Goal: Check status

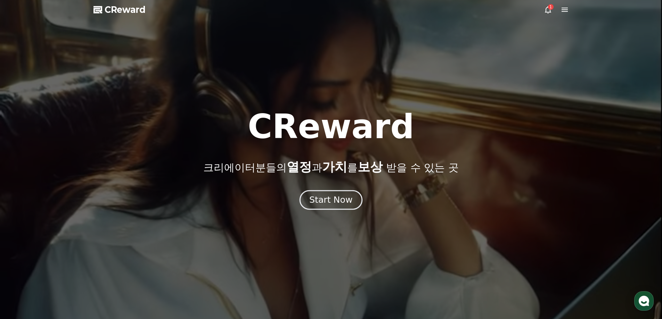
click at [331, 208] on button "Start Now" at bounding box center [331, 200] width 63 height 20
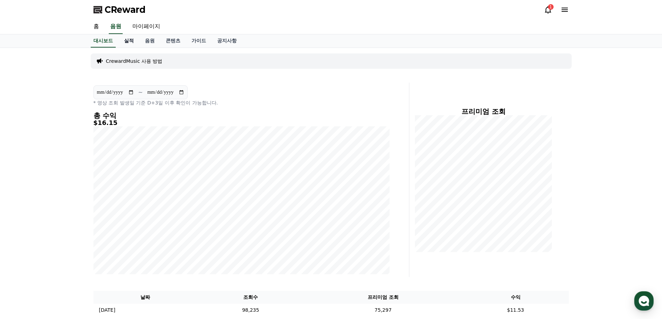
click at [129, 43] on link "실적" at bounding box center [129, 40] width 21 height 13
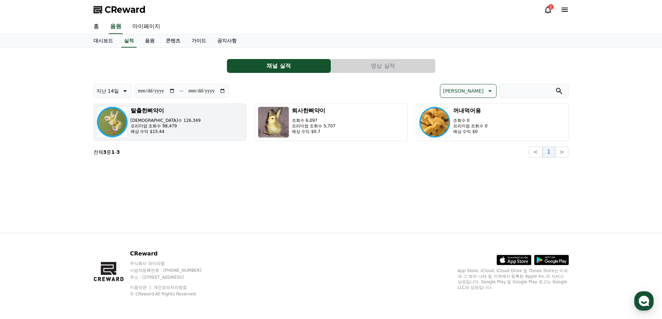
click at [209, 127] on button "탈출한삐약이 조회수 126,349 프리미엄 조회수 98,479 예상 수익 $15.44" at bounding box center [170, 123] width 153 height 38
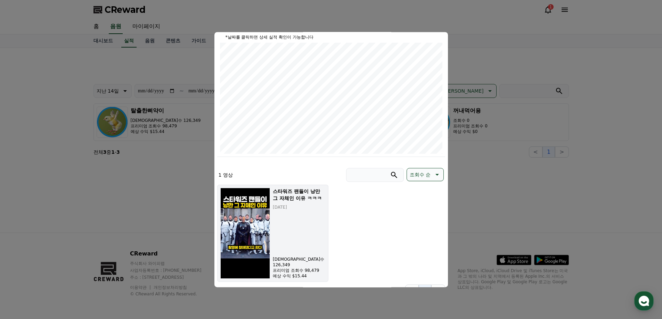
scroll to position [89, 0]
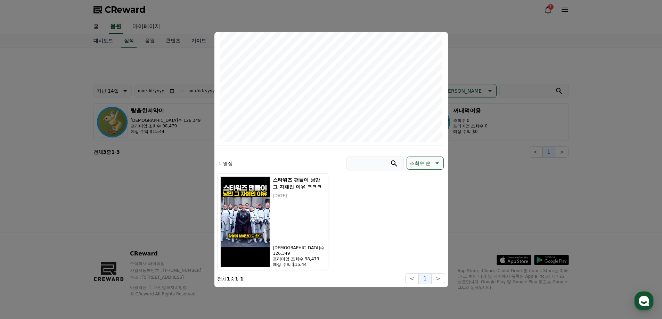
click at [475, 149] on button "close modal" at bounding box center [331, 159] width 662 height 319
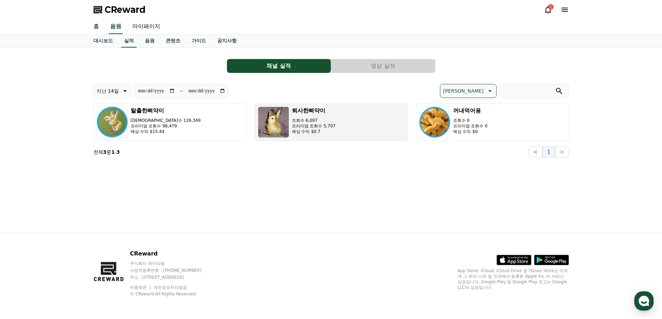
click at [336, 104] on button "퇴사한삐약이 조회수 6,097 프리미엄 조회수 5,707 예상 수익 $0.7" at bounding box center [331, 123] width 153 height 38
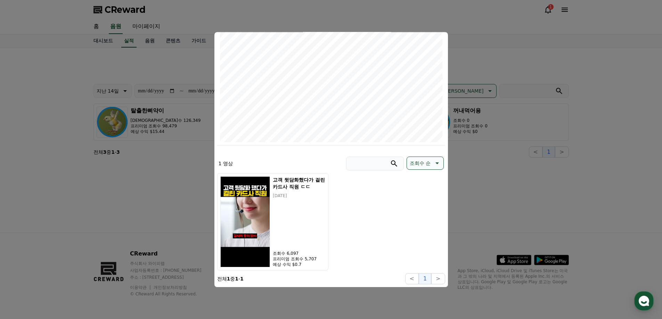
click at [482, 161] on button "close modal" at bounding box center [331, 159] width 662 height 319
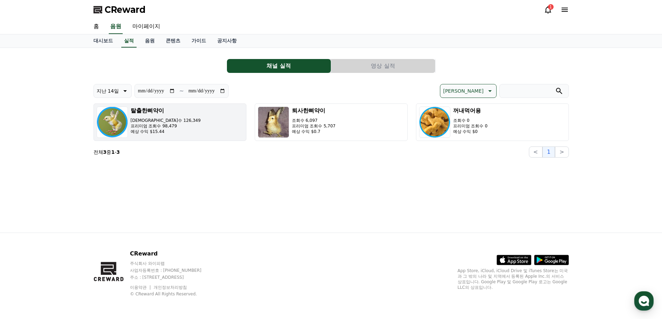
click at [198, 121] on button "탈출한삐약이 조회수 126,349 프리미엄 조회수 98,479 예상 수익 $15.44" at bounding box center [170, 123] width 153 height 38
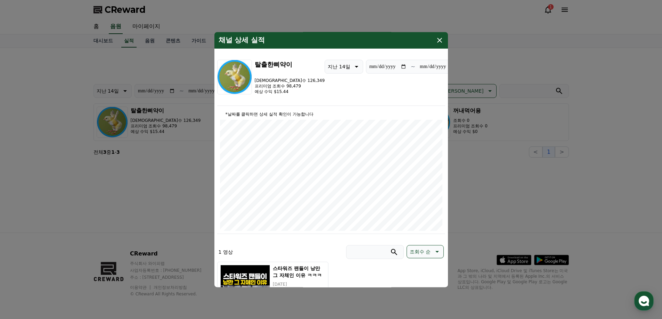
click at [169, 176] on button "close modal" at bounding box center [331, 159] width 662 height 319
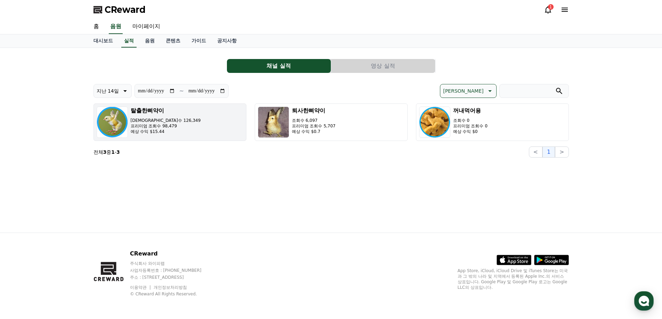
click at [214, 129] on button "탈출한삐약이 조회수 126,349 프리미엄 조회수 98,479 예상 수익 $15.44" at bounding box center [170, 123] width 153 height 38
